Goal: Check status: Check status

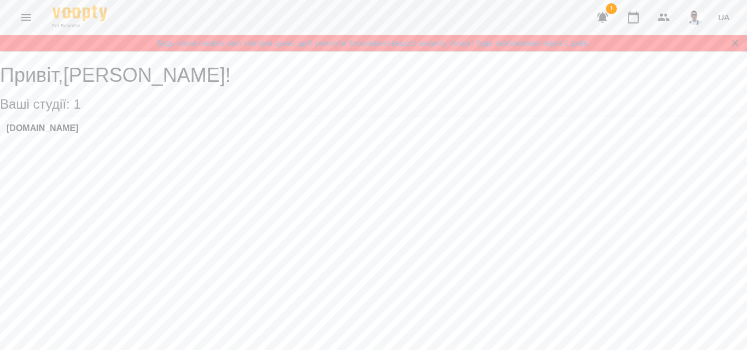
click at [22, 14] on icon "Menu" at bounding box center [26, 17] width 13 height 13
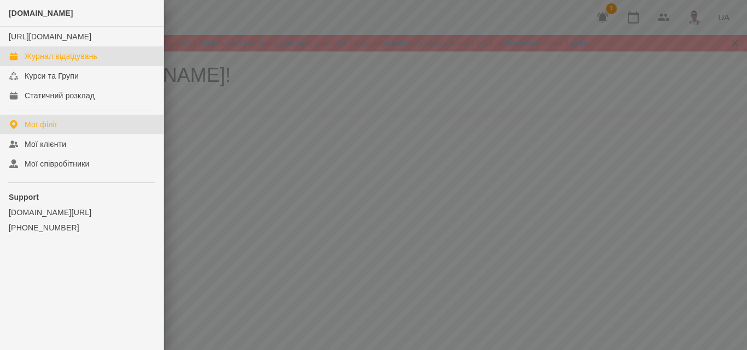
click at [72, 62] on div "Журнал відвідувань" at bounding box center [61, 56] width 73 height 11
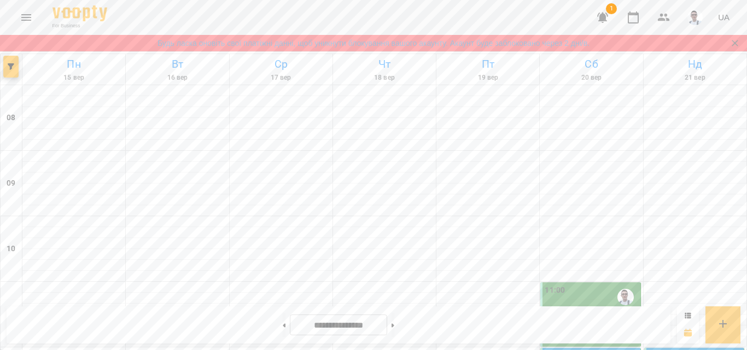
scroll to position [492, 0]
click at [20, 16] on icon "Menu" at bounding box center [26, 17] width 13 height 13
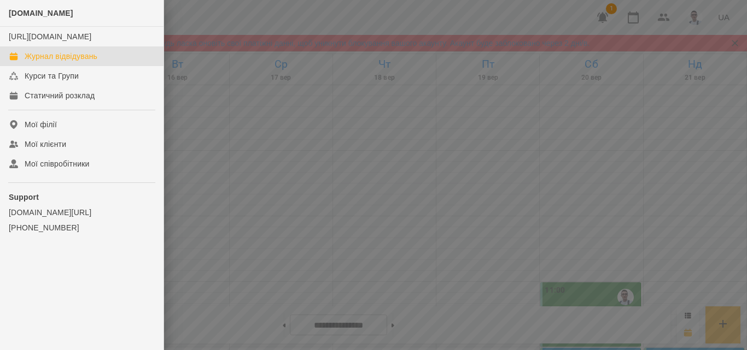
click at [375, 237] on div at bounding box center [373, 175] width 747 height 350
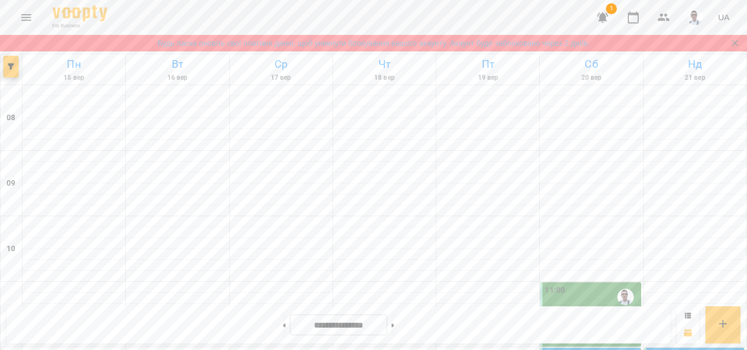
scroll to position [164, 0]
click at [15, 31] on div "For Business 1 UA" at bounding box center [373, 17] width 747 height 35
click at [15, 16] on button "Menu" at bounding box center [26, 17] width 26 height 26
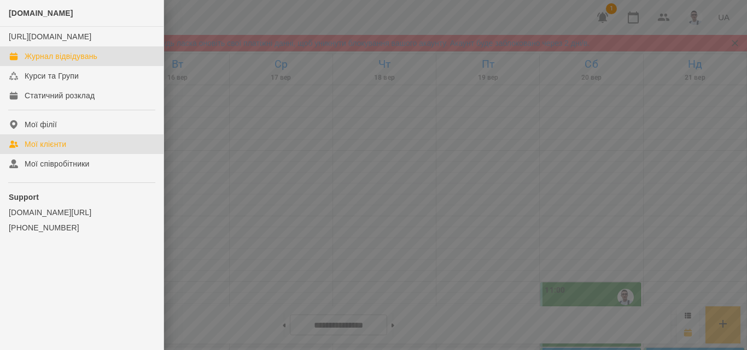
click at [71, 154] on link "Мої клієнти" at bounding box center [81, 144] width 163 height 20
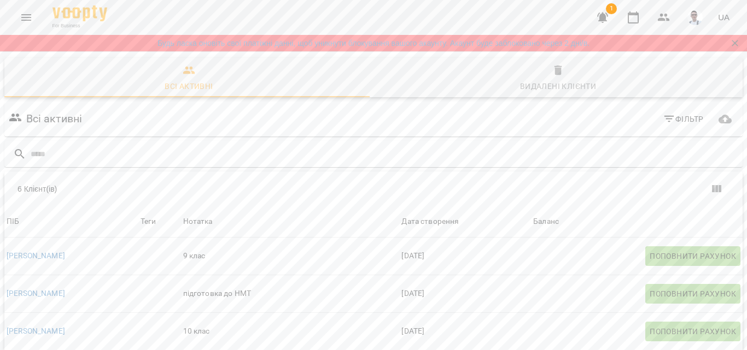
click at [19, 27] on button "Menu" at bounding box center [26, 17] width 26 height 26
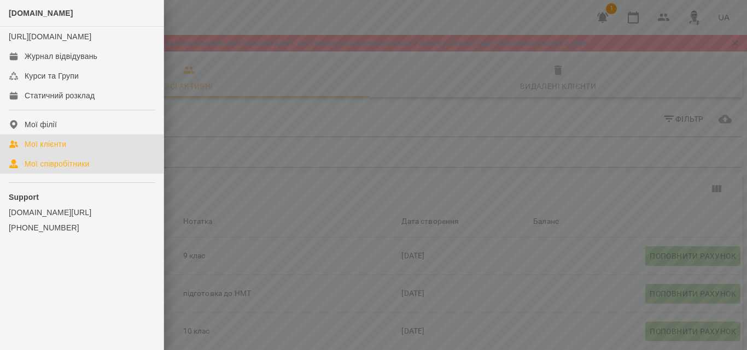
click at [73, 169] on link "Мої співробітники" at bounding box center [81, 164] width 163 height 20
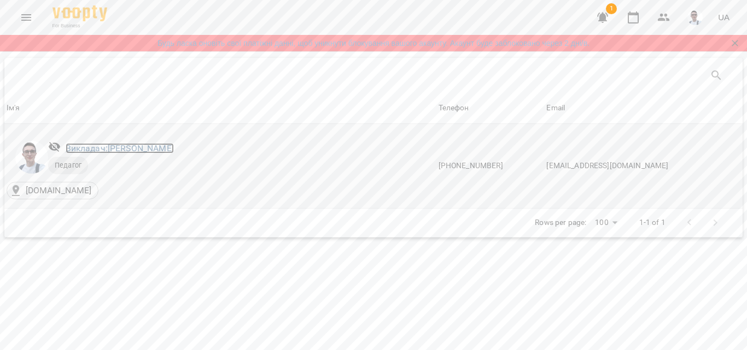
click at [105, 147] on link "Викладач: [PERSON_NAME]" at bounding box center [120, 148] width 108 height 10
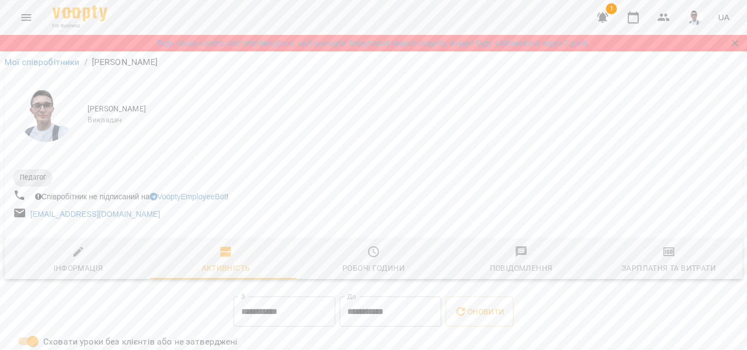
scroll to position [164, 0]
click at [314, 297] on input "**********" at bounding box center [284, 312] width 102 height 31
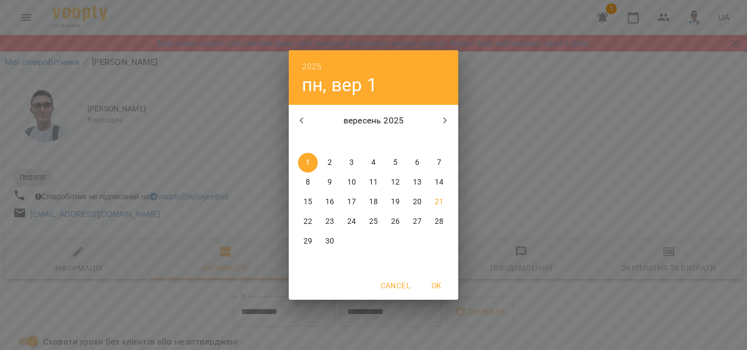
click at [307, 201] on p "15" at bounding box center [307, 202] width 9 height 11
type input "**********"
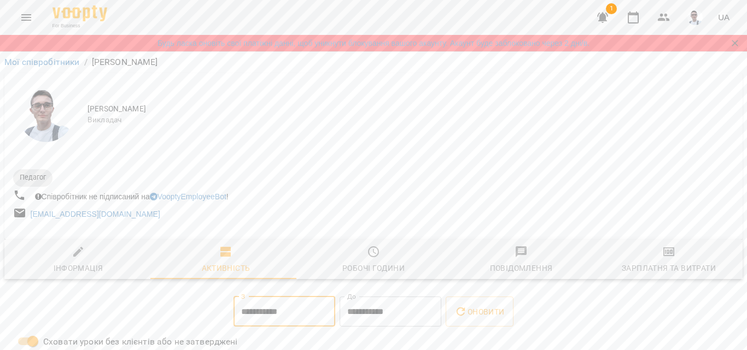
click at [362, 297] on input "**********" at bounding box center [391, 312] width 102 height 31
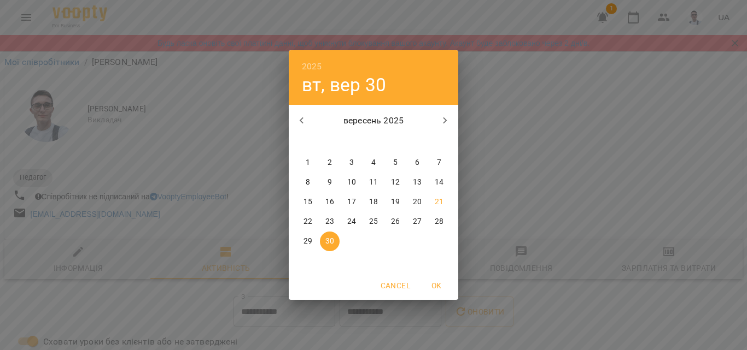
click at [310, 216] on button "22" at bounding box center [308, 222] width 20 height 20
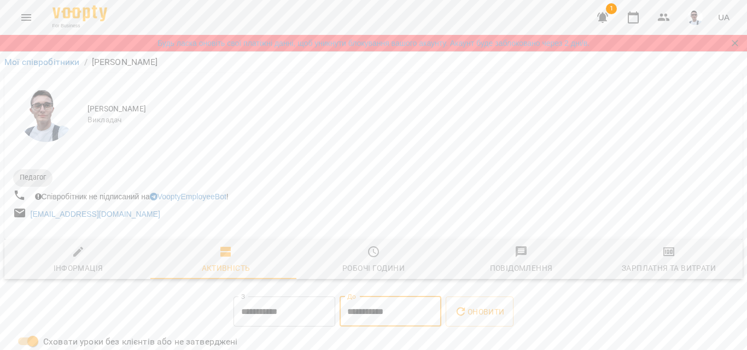
click at [388, 297] on input "**********" at bounding box center [391, 312] width 102 height 31
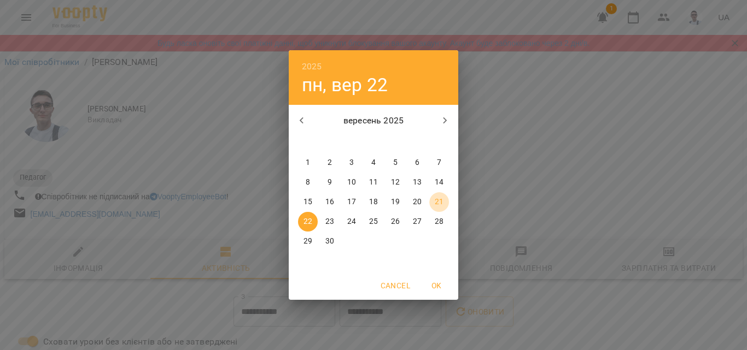
click at [436, 205] on p "21" at bounding box center [439, 202] width 9 height 11
type input "**********"
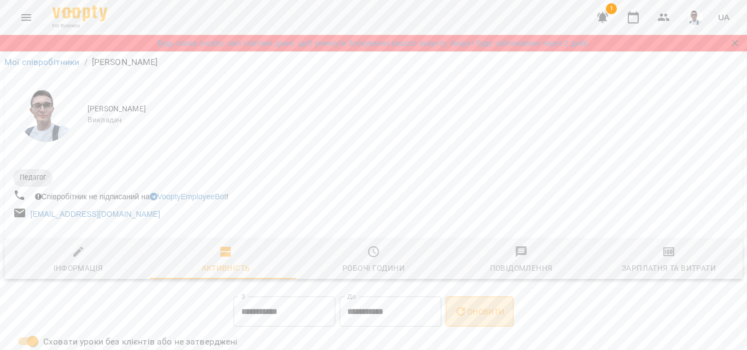
click at [492, 306] on span "Оновити" at bounding box center [479, 312] width 50 height 13
click at [36, 27] on div "For Business 1 UA" at bounding box center [373, 17] width 747 height 35
click at [34, 26] on button "Menu" at bounding box center [26, 17] width 26 height 26
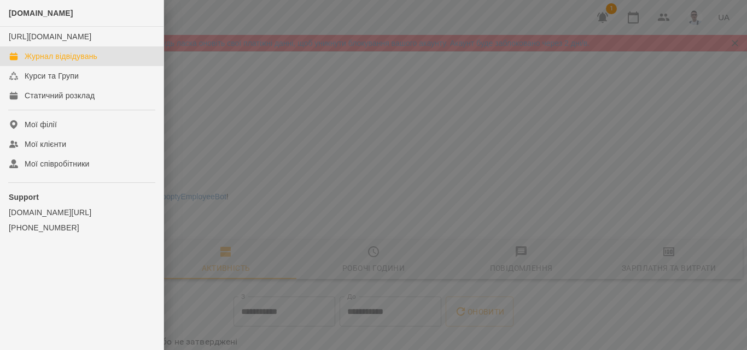
click at [75, 62] on div "Журнал відвідувань" at bounding box center [61, 56] width 73 height 11
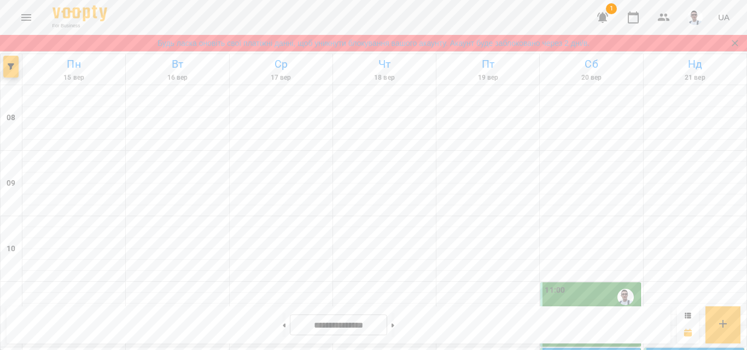
scroll to position [328, 0]
drag, startPoint x: 422, startPoint y: 325, endPoint x: 414, endPoint y: 326, distance: 7.8
click at [399, 325] on div at bounding box center [392, 325] width 11 height 24
click at [394, 326] on button at bounding box center [392, 325] width 3 height 24
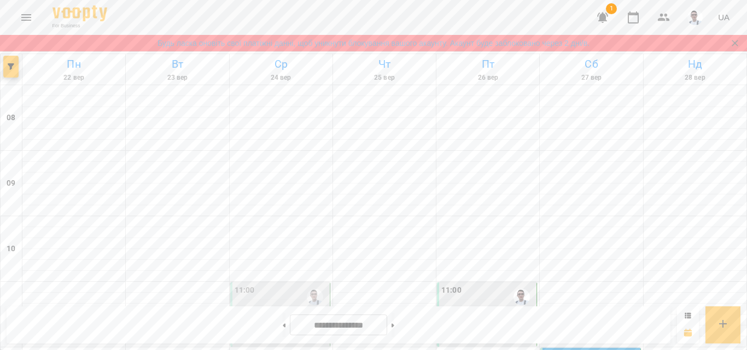
scroll to position [383, 0]
click at [394, 333] on button at bounding box center [392, 325] width 3 height 24
type input "**********"
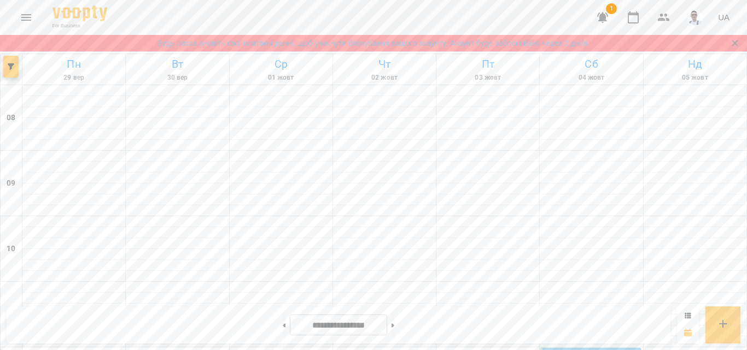
scroll to position [374, 0]
